Goal: Find specific page/section: Find specific page/section

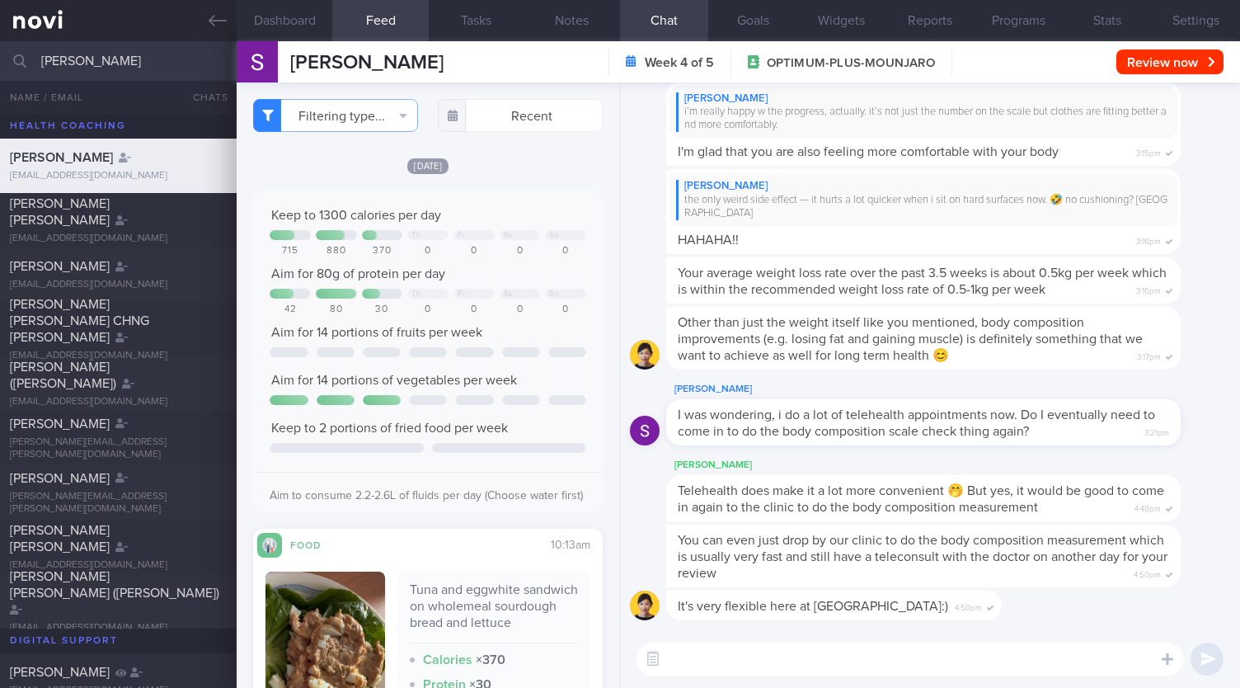
select select "7"
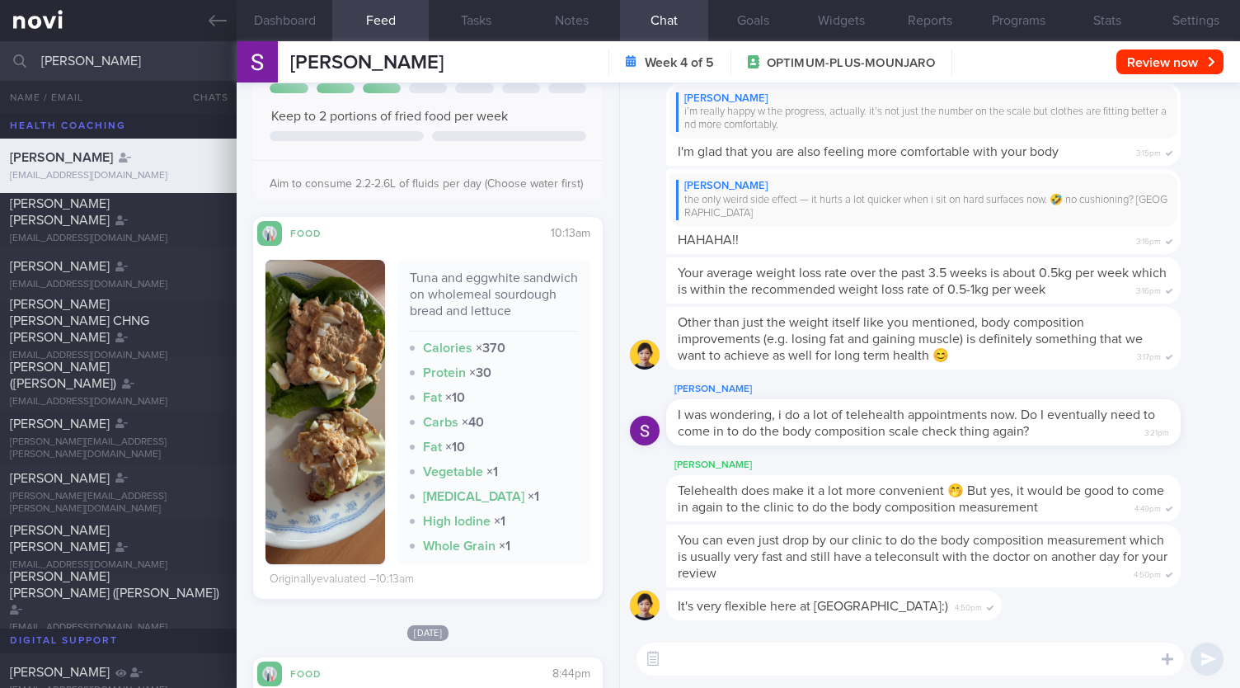
click at [126, 59] on input "[PERSON_NAME]" at bounding box center [620, 61] width 1240 height 40
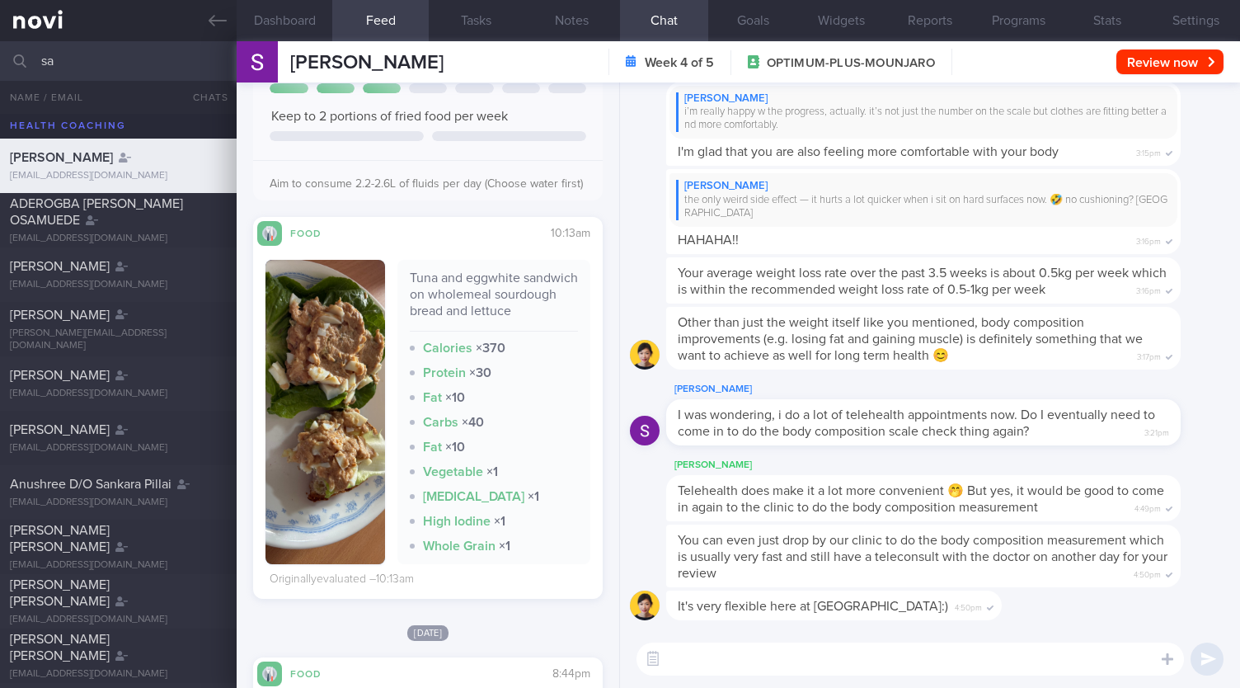
type input "s"
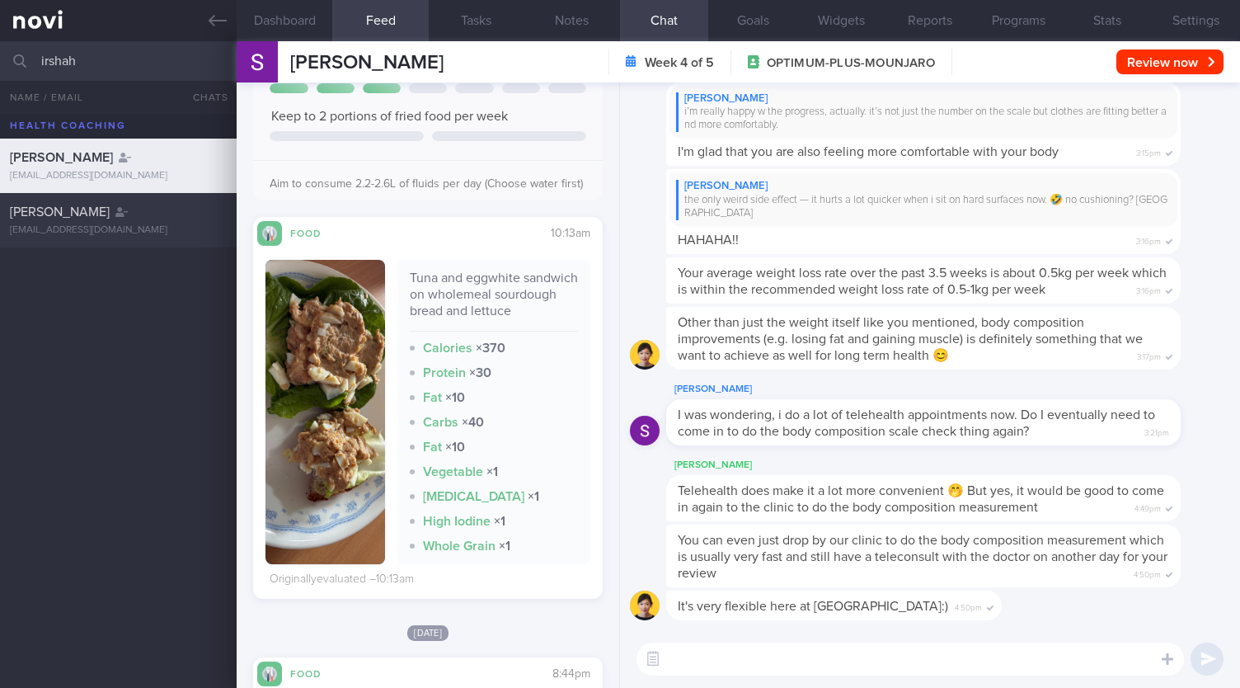
click at [102, 222] on div "[PERSON_NAME] [EMAIL_ADDRESS][DOMAIN_NAME]" at bounding box center [118, 220] width 237 height 33
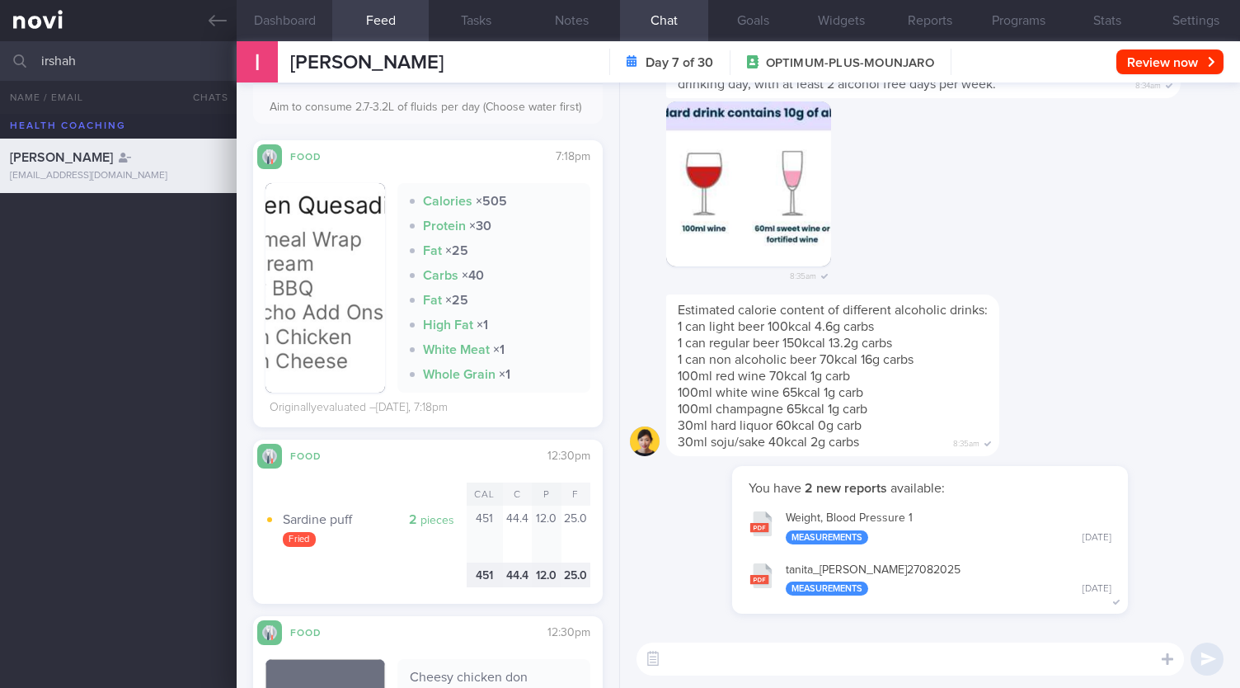
scroll to position [159, 0]
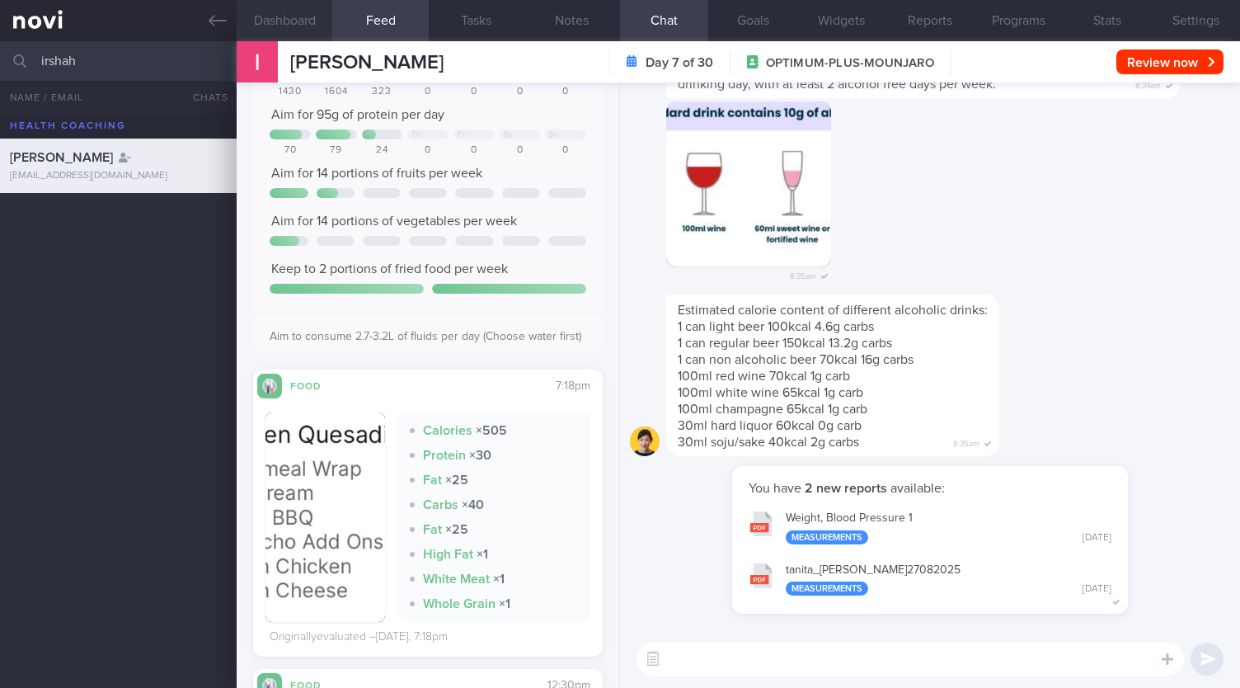
click at [279, 32] on button "Dashboard" at bounding box center [285, 20] width 96 height 41
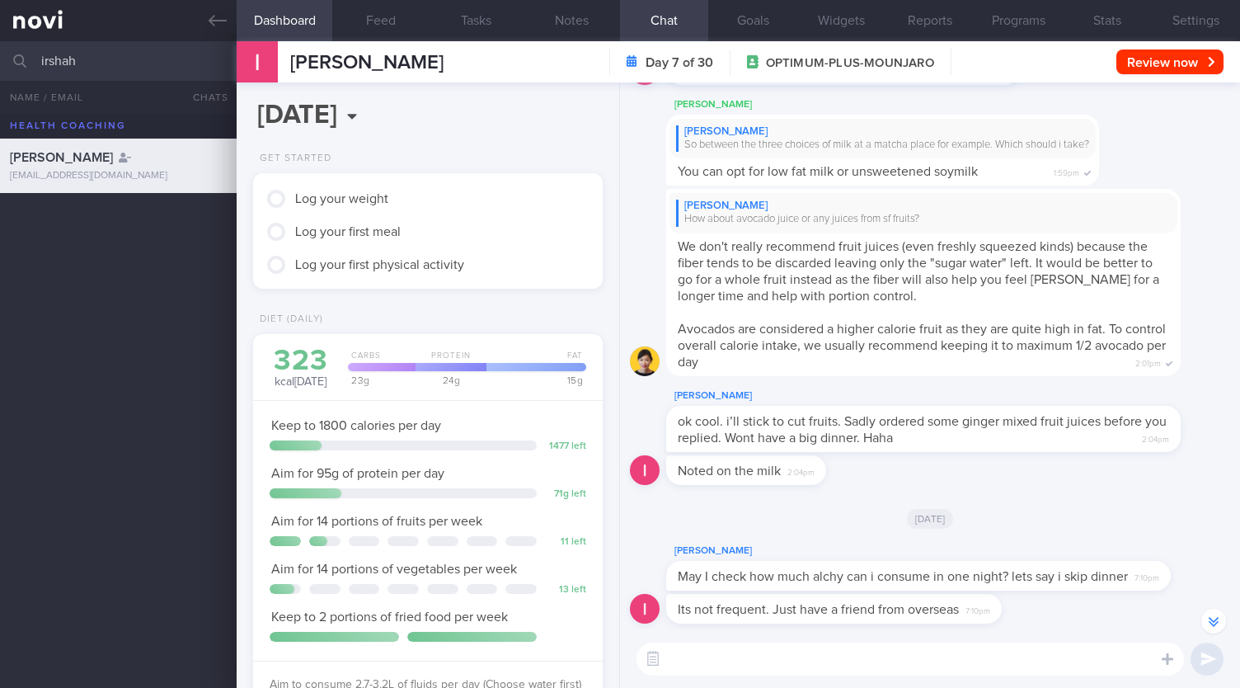
scroll to position [-665, 0]
click at [864, 335] on span "Avocados are considered a higher calorie fruit as they are quite high in fat. T…" at bounding box center [922, 346] width 488 height 46
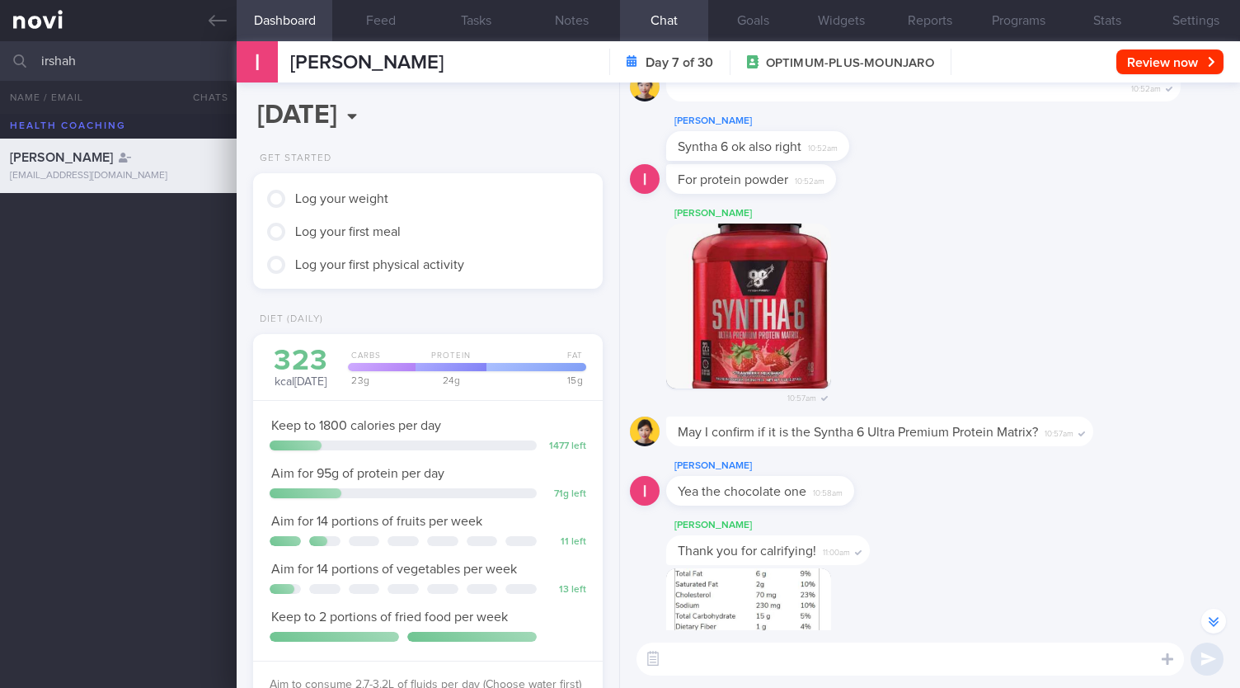
scroll to position [-2756, 0]
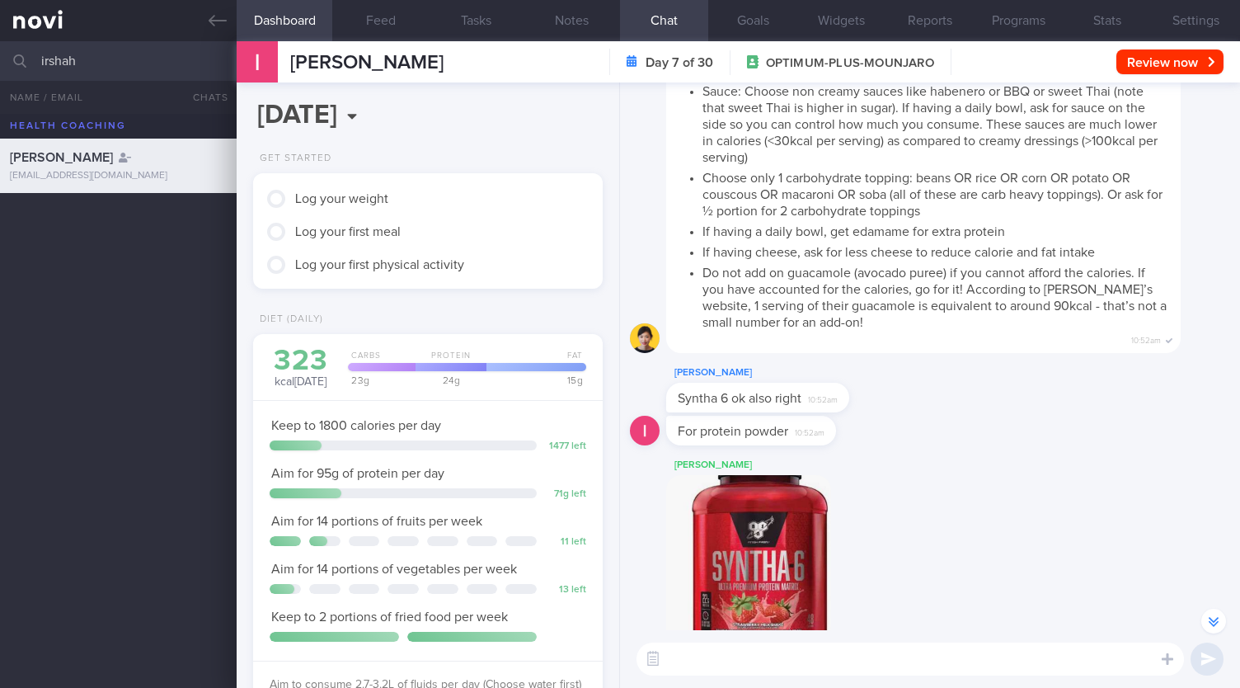
click at [148, 58] on input "irshah" at bounding box center [620, 61] width 1240 height 40
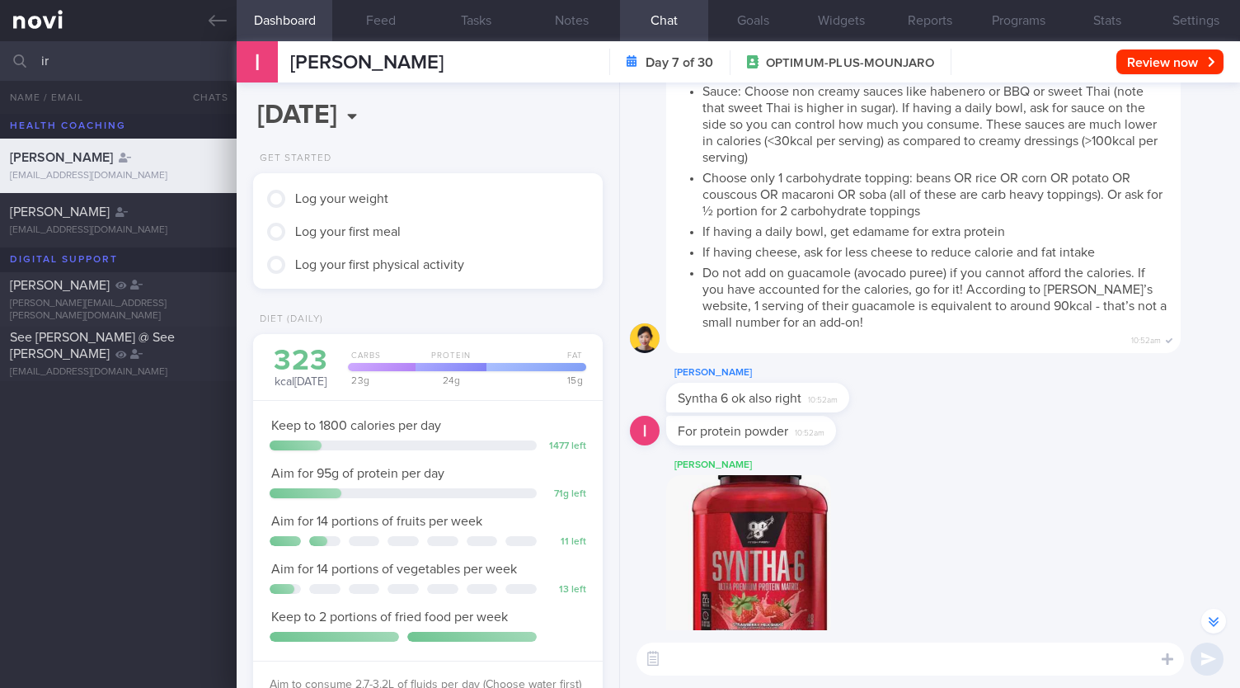
type input "i"
